Goal: Task Accomplishment & Management: Use online tool/utility

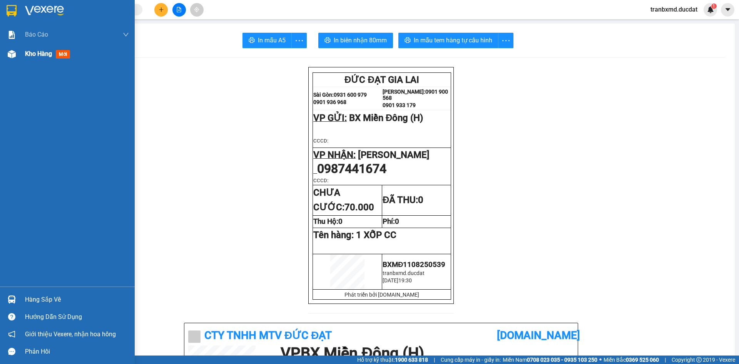
scroll to position [50, 0]
click at [33, 54] on span "Kho hàng" at bounding box center [38, 53] width 27 height 7
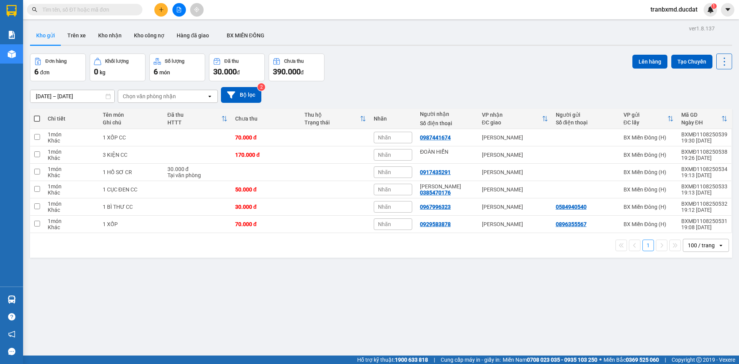
click at [35, 119] on span at bounding box center [37, 118] width 6 height 6
click at [37, 115] on input "checkbox" at bounding box center [37, 115] width 0 height 0
checkbox input "true"
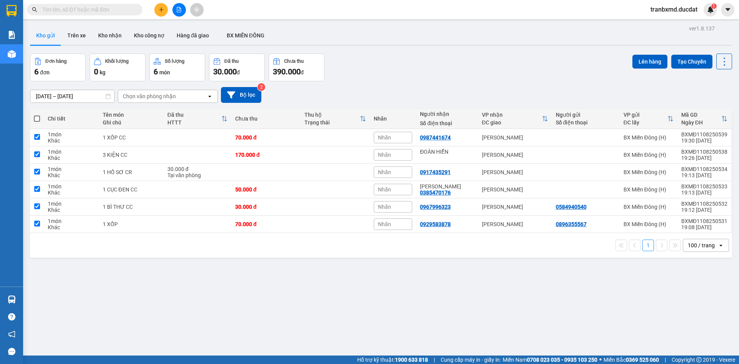
checkbox input "true"
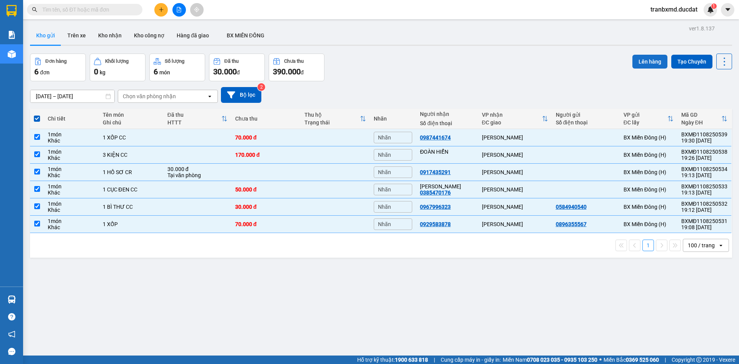
click at [634, 59] on button "Lên hàng" at bounding box center [649, 62] width 35 height 14
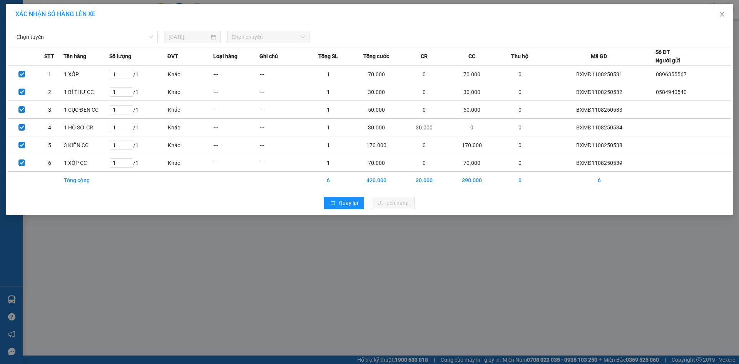
click at [135, 45] on div "Chọn tuyến [DATE] Chọn chuyến STT Tên hàng Số lượng ĐVT Loại hàng Ghi chú Tổng …" at bounding box center [369, 120] width 727 height 190
click at [131, 26] on div "Chọn tuyến [DATE] Chọn chuyến STT Tên hàng Số lượng ĐVT Loại hàng Ghi chú Tổng …" at bounding box center [369, 120] width 727 height 190
click at [127, 45] on div "Chọn tuyến [DATE] Chọn chuyến STT Tên hàng Số lượng ĐVT Loại hàng Ghi chú Tổng …" at bounding box center [369, 120] width 727 height 190
click at [129, 40] on span "Chọn tuyến" at bounding box center [85, 37] width 137 height 12
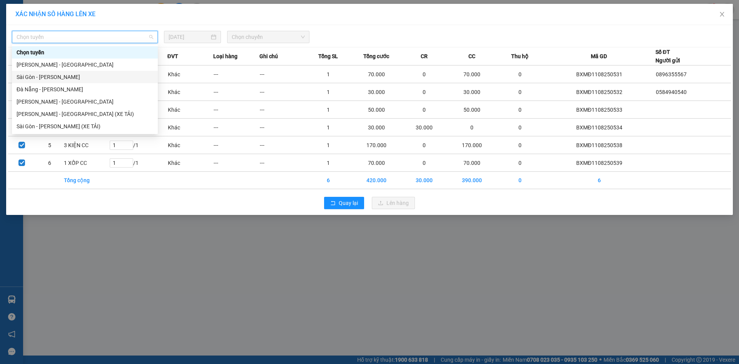
click at [58, 81] on div "Sài Gòn - [PERSON_NAME]" at bounding box center [85, 77] width 137 height 8
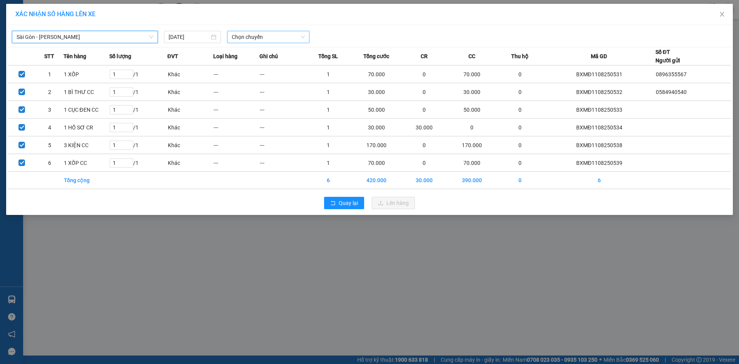
click at [277, 37] on span "Chọn chuyến" at bounding box center [268, 37] width 73 height 12
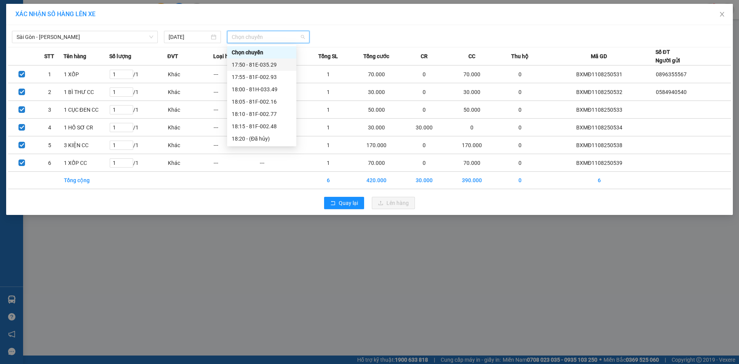
scroll to position [62, 0]
click at [259, 125] on div "20:10 (TC) - 81H-044.78" at bounding box center [262, 126] width 60 height 8
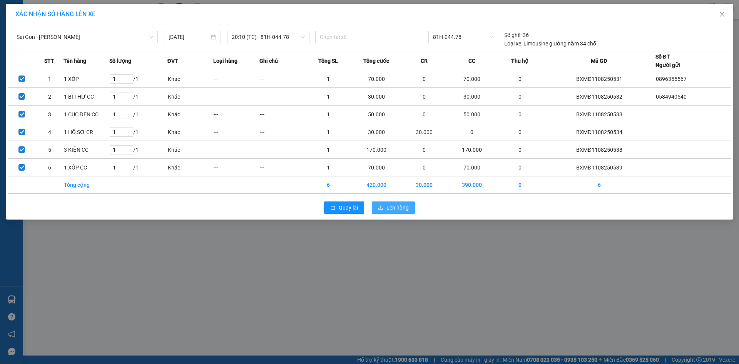
click at [391, 209] on span "Lên hàng" at bounding box center [397, 207] width 22 height 8
